Goal: Transaction & Acquisition: Book appointment/travel/reservation

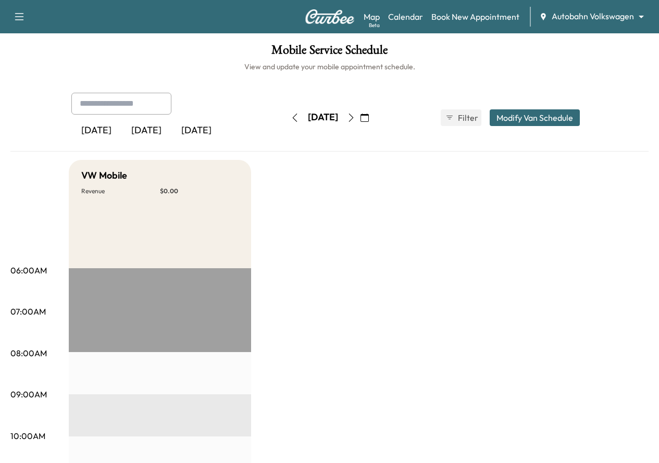
click at [604, 21] on body "Support Log Out Map Beta Calendar Book New Appointment Autobahn Volkswagen ****…" at bounding box center [329, 231] width 659 height 463
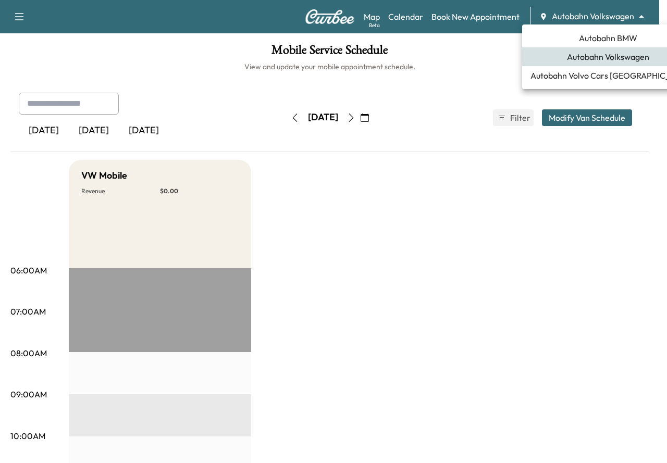
click at [588, 41] on span "Autobahn BMW" at bounding box center [608, 38] width 58 height 13
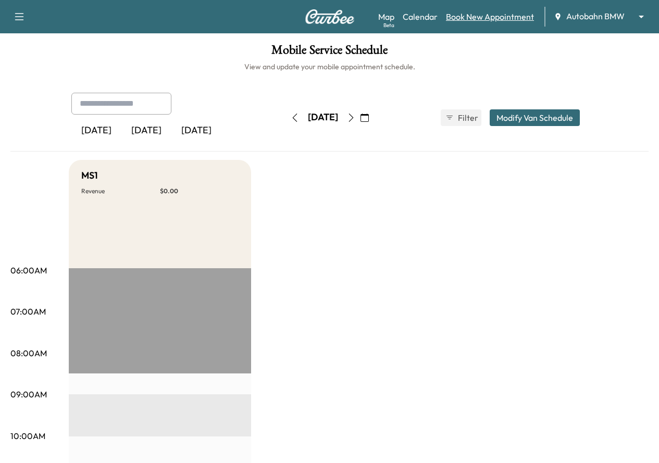
click at [492, 16] on link "Book New Appointment" at bounding box center [490, 16] width 88 height 13
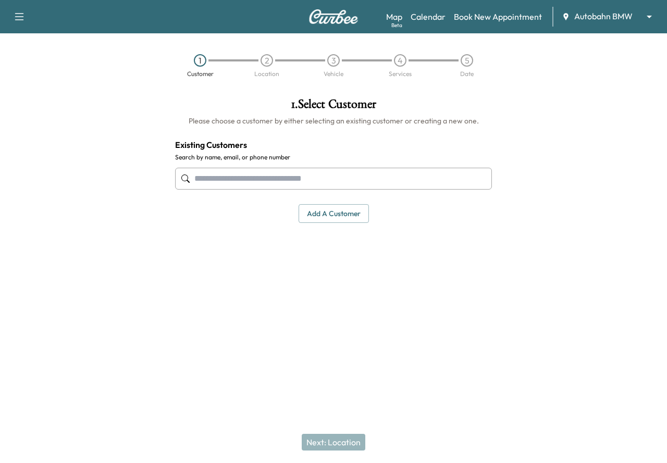
click at [323, 176] on input "text" at bounding box center [333, 179] width 317 height 22
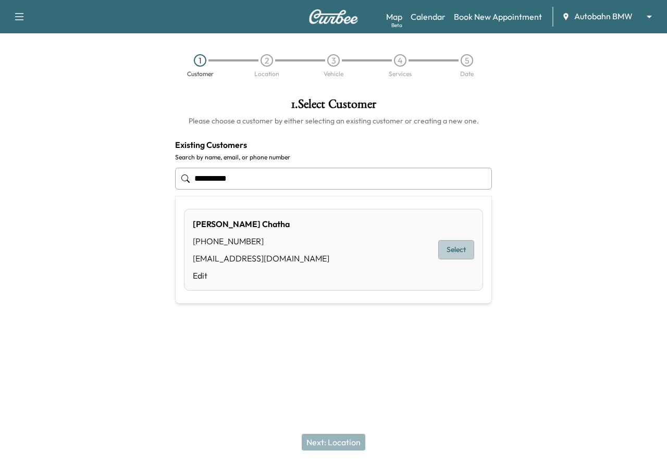
click at [446, 255] on button "Select" at bounding box center [456, 249] width 36 height 19
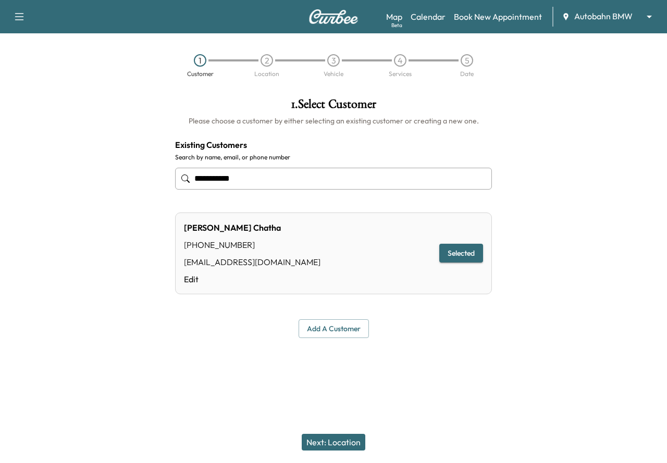
type input "**********"
click at [340, 448] on button "Next: Location" at bounding box center [334, 442] width 64 height 17
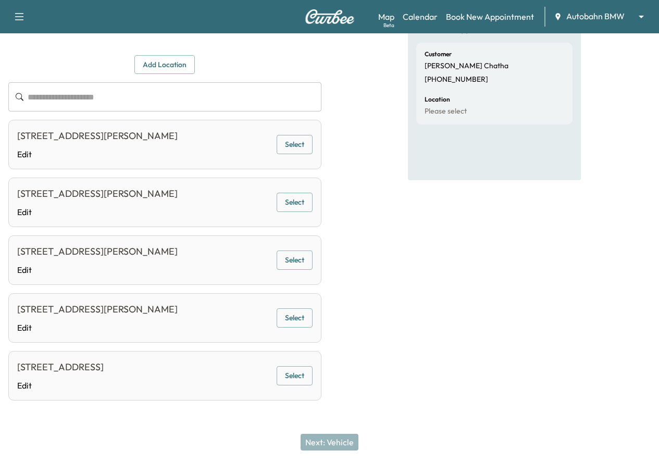
scroll to position [179, 0]
click at [313, 373] on button "Select" at bounding box center [295, 375] width 36 height 19
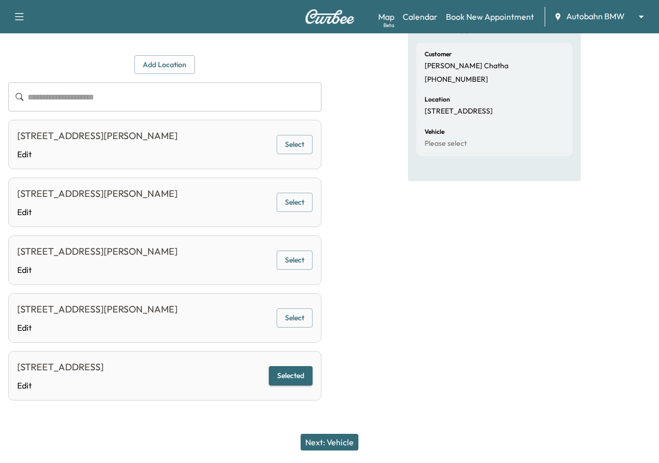
scroll to position [156, 0]
click at [350, 447] on button "Next: Vehicle" at bounding box center [330, 442] width 58 height 17
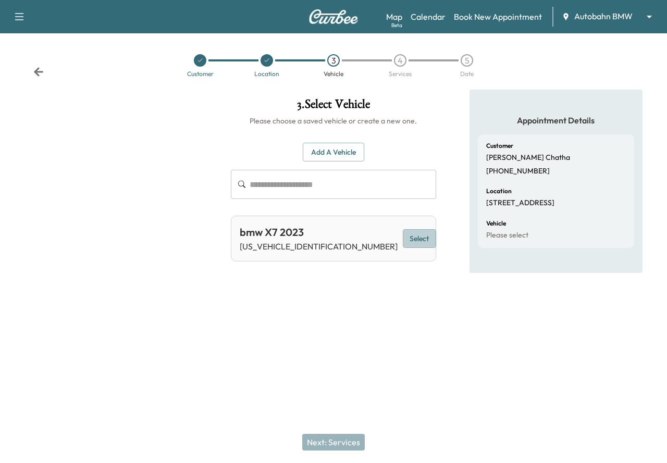
click at [403, 238] on button "Select" at bounding box center [419, 238] width 33 height 19
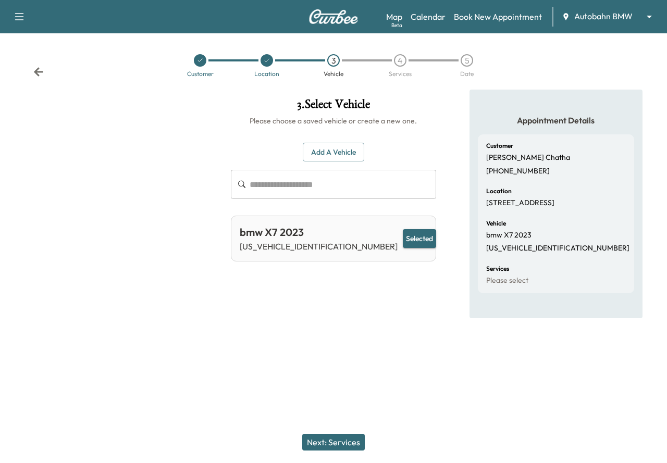
click at [313, 441] on button "Next: Services" at bounding box center [333, 442] width 63 height 17
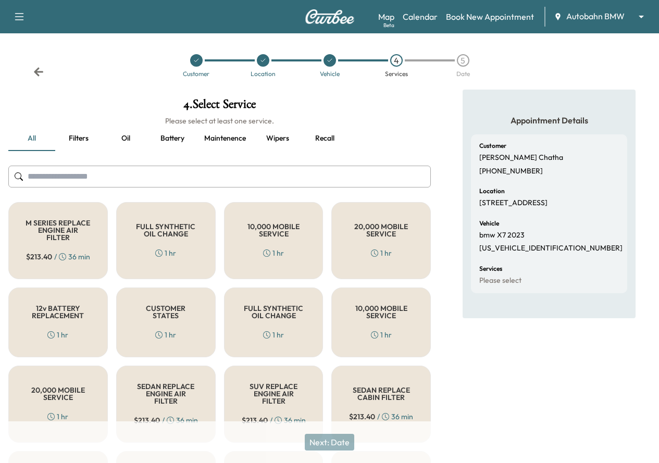
click at [149, 250] on div "FULL SYNTHETIC OIL CHANGE 1 hr" at bounding box center [165, 240] width 99 height 77
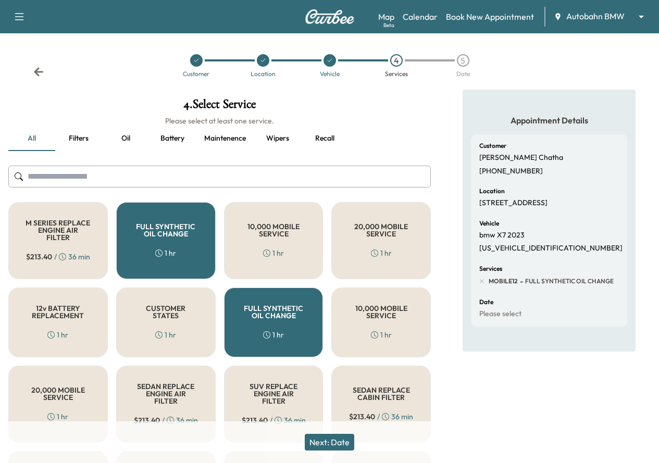
click at [322, 441] on button "Next: Date" at bounding box center [329, 442] width 49 height 17
click at [322, 441] on div "Next: Date" at bounding box center [329, 442] width 659 height 42
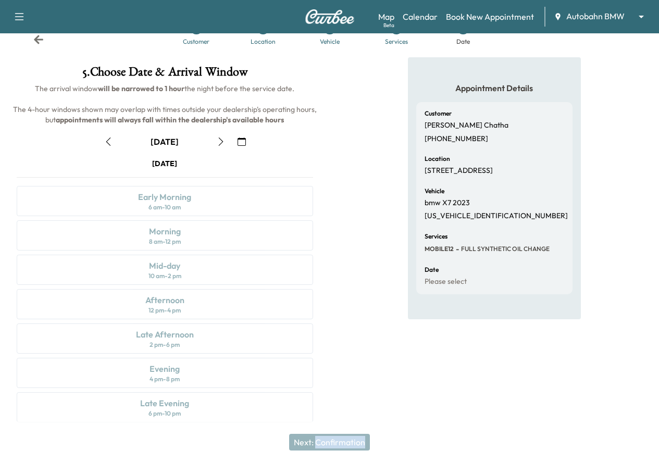
scroll to position [58, 0]
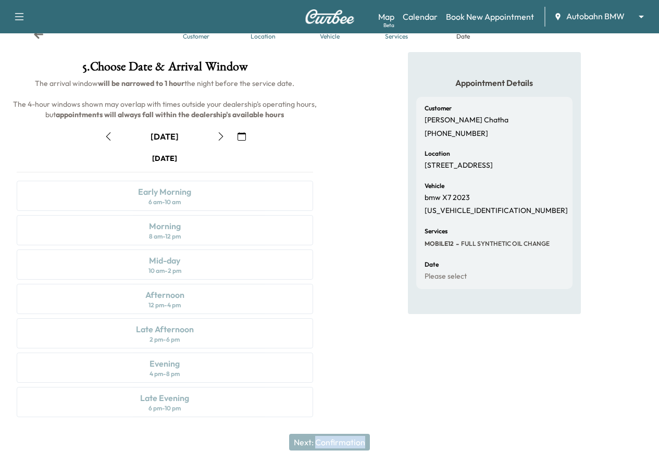
click at [223, 135] on icon "button" at bounding box center [221, 136] width 5 height 8
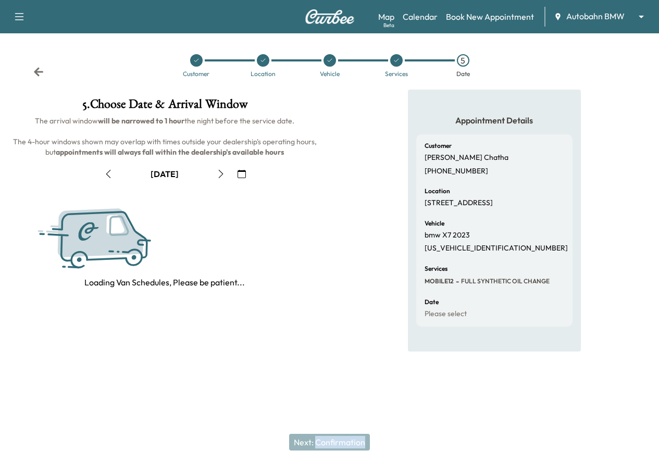
scroll to position [0, 0]
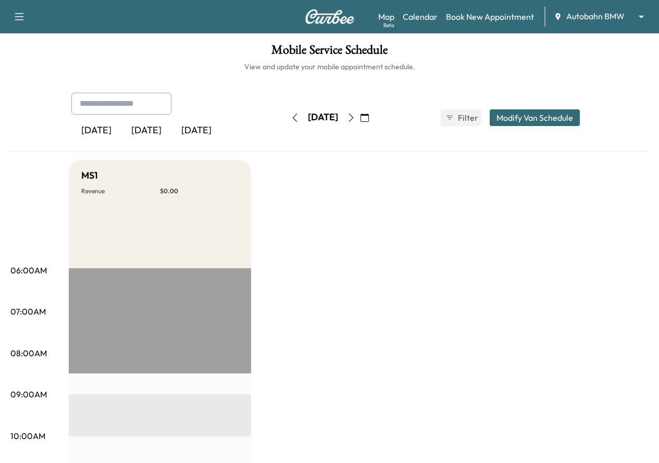
click at [369, 115] on icon "button" at bounding box center [364, 118] width 8 height 8
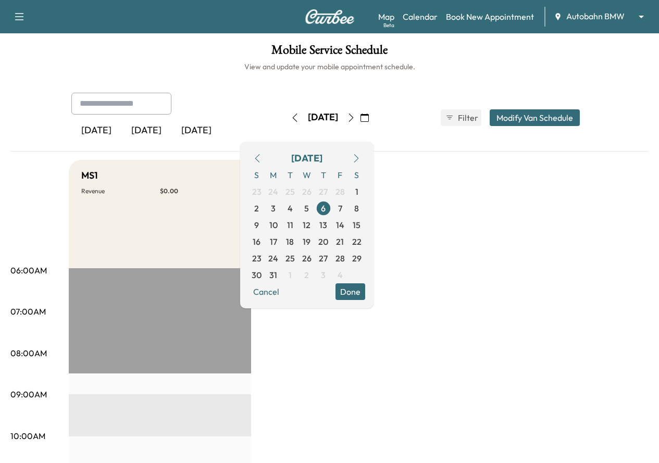
click at [360, 157] on icon "button" at bounding box center [356, 158] width 8 height 8
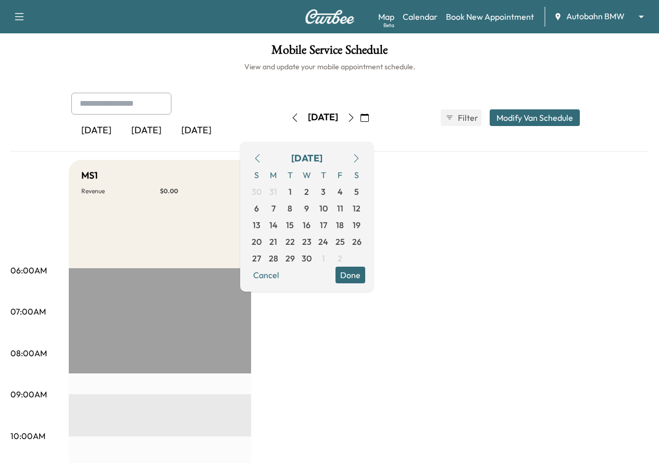
click at [360, 157] on icon "button" at bounding box center [356, 158] width 8 height 8
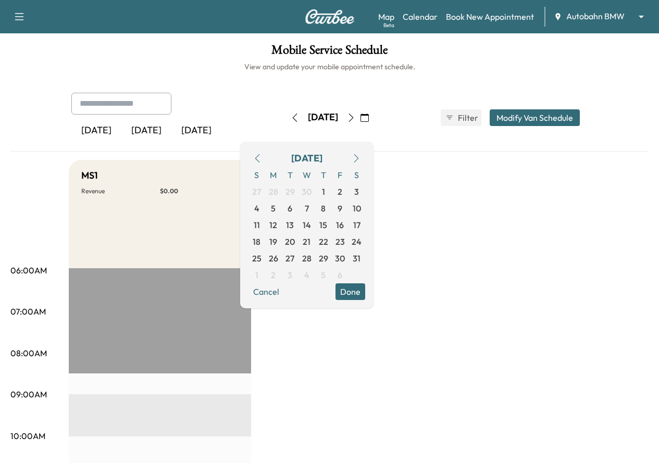
click at [360, 157] on icon "button" at bounding box center [356, 158] width 8 height 8
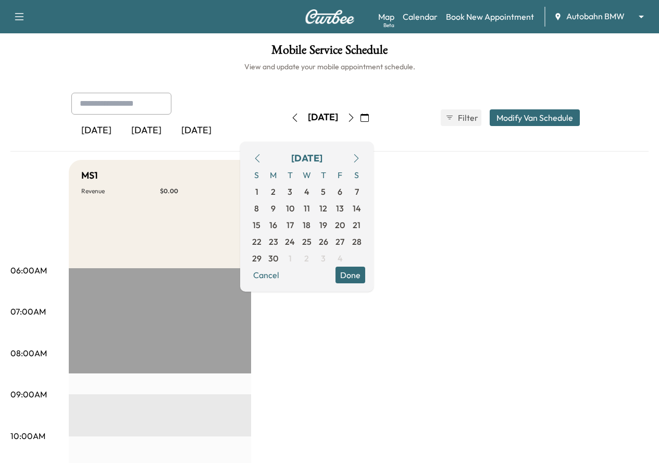
click at [360, 157] on icon "button" at bounding box center [356, 158] width 8 height 8
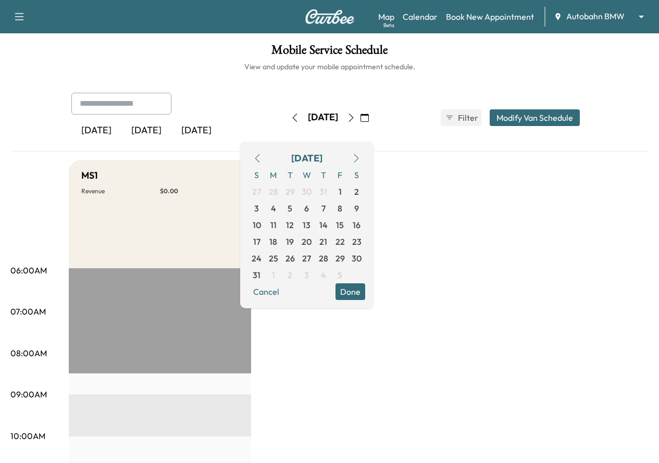
click at [360, 157] on icon "button" at bounding box center [356, 158] width 8 height 8
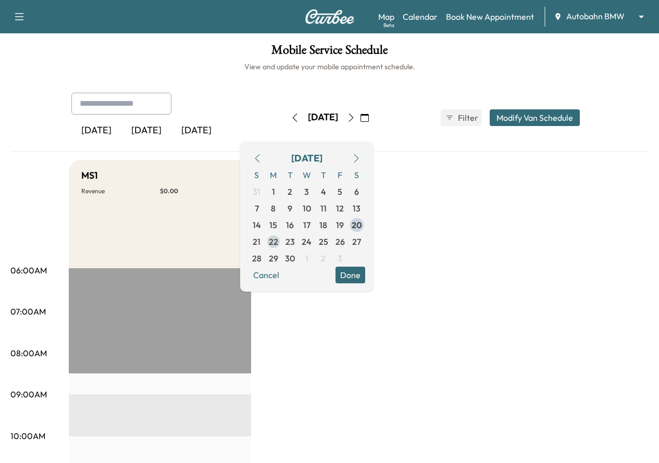
click at [278, 242] on span "22" at bounding box center [273, 241] width 9 height 13
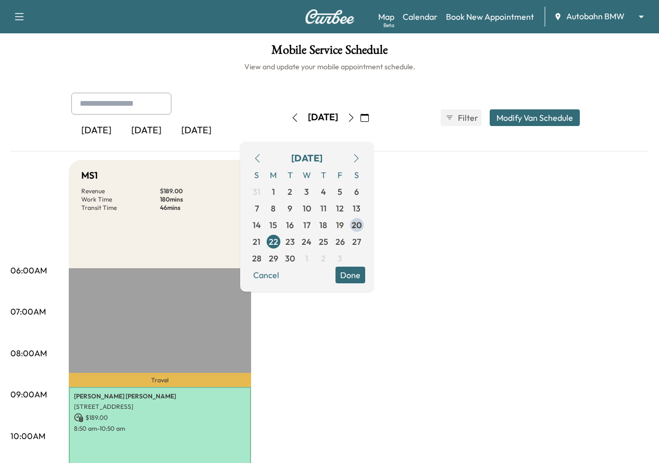
click at [365, 272] on button "Done" at bounding box center [350, 275] width 30 height 17
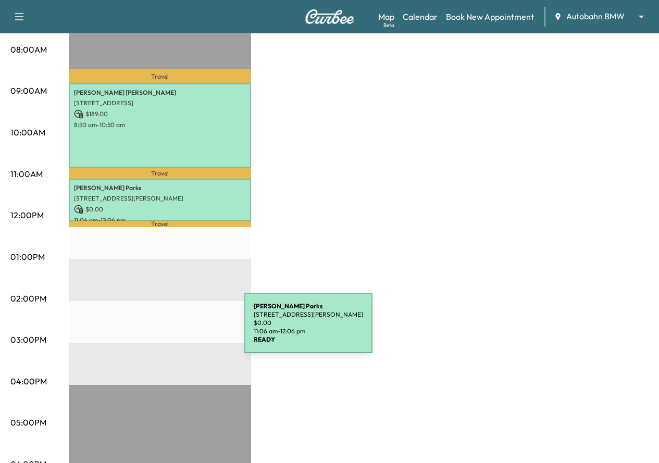
scroll to position [313, 0]
